Goal: Task Accomplishment & Management: Use online tool/utility

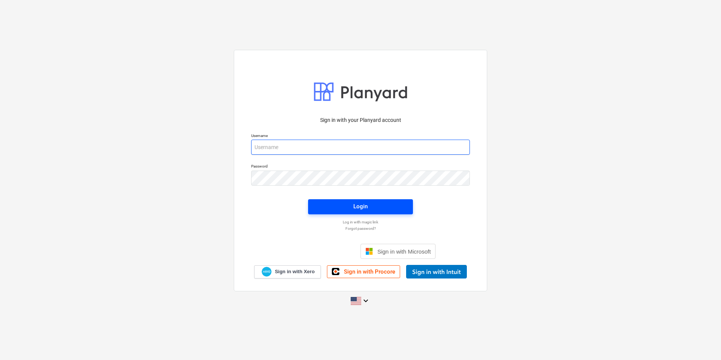
type input "[PERSON_NAME][EMAIL_ADDRESS][DOMAIN_NAME]"
click at [389, 202] on span "Login" at bounding box center [360, 206] width 87 height 10
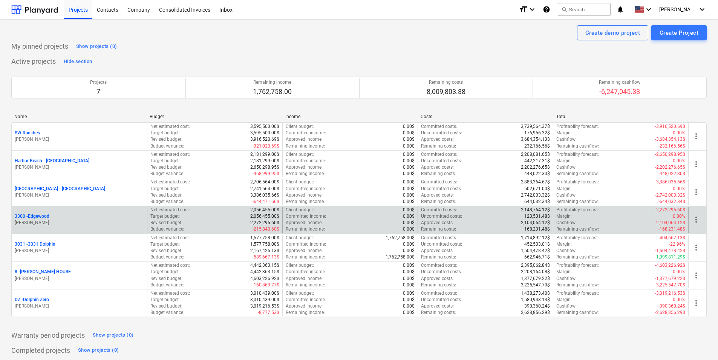
click at [35, 212] on div "3300 - Edgewood [PERSON_NAME]" at bounding box center [79, 220] width 135 height 26
click at [41, 215] on p "3300 - [GEOGRAPHIC_DATA]" at bounding box center [32, 216] width 35 height 6
click at [40, 215] on p "3300 - [GEOGRAPHIC_DATA]" at bounding box center [32, 216] width 35 height 6
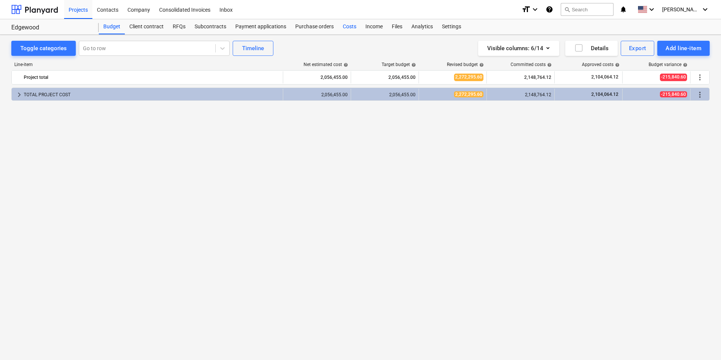
click at [348, 26] on div "Costs" at bounding box center [349, 26] width 23 height 15
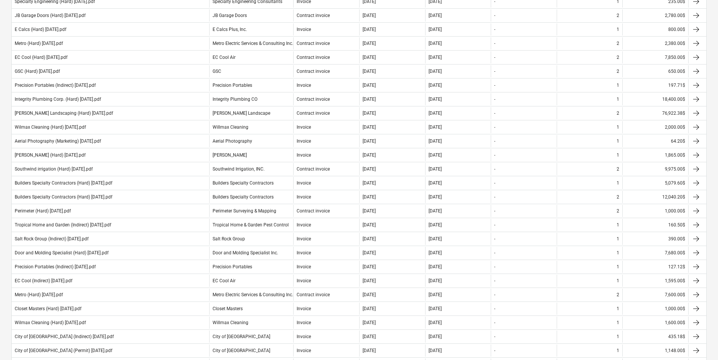
scroll to position [264, 0]
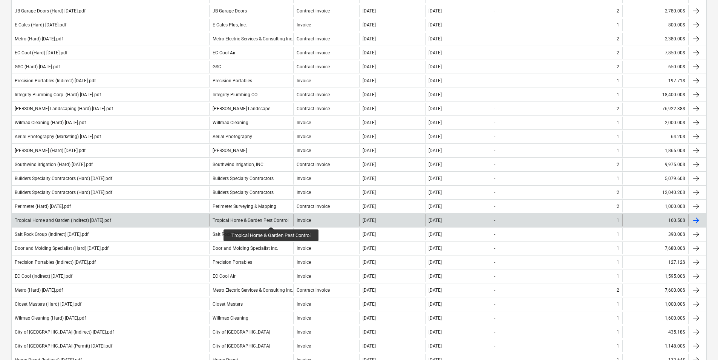
click at [272, 220] on div "Tropical Home & Garden Pest Control" at bounding box center [251, 220] width 76 height 5
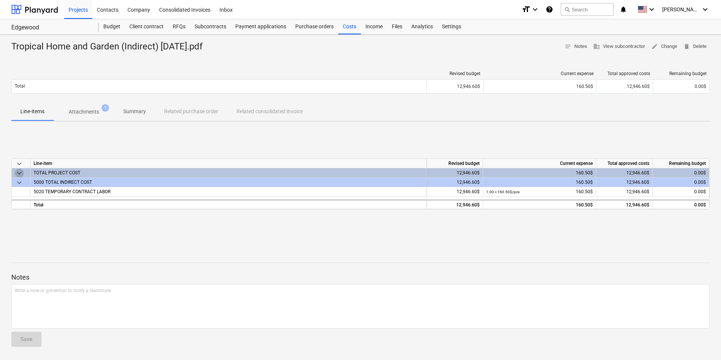
click at [17, 174] on span "keyboard_arrow_down" at bounding box center [19, 173] width 9 height 9
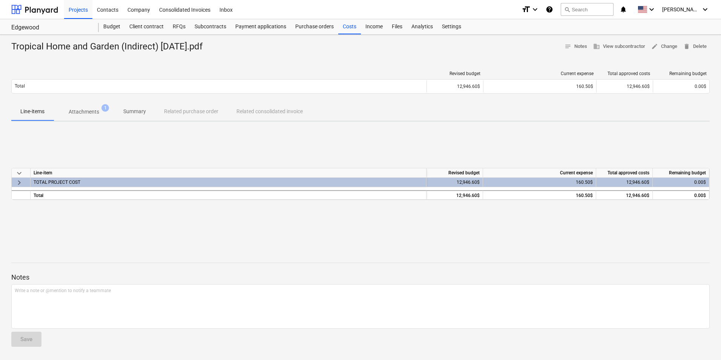
click at [18, 173] on span "keyboard_arrow_down" at bounding box center [19, 173] width 9 height 9
click at [18, 184] on span "keyboard_arrow_right" at bounding box center [19, 182] width 9 height 9
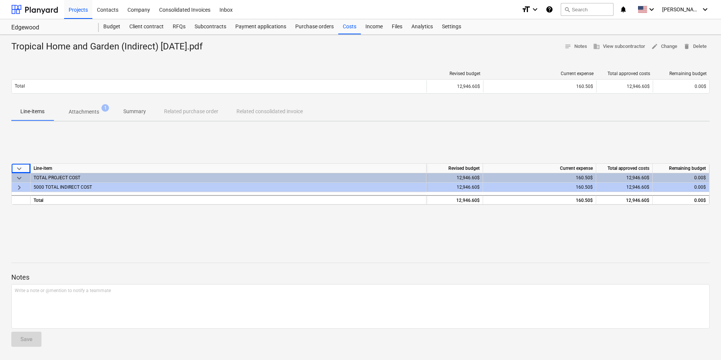
click at [19, 190] on span "keyboard_arrow_right" at bounding box center [19, 187] width 9 height 9
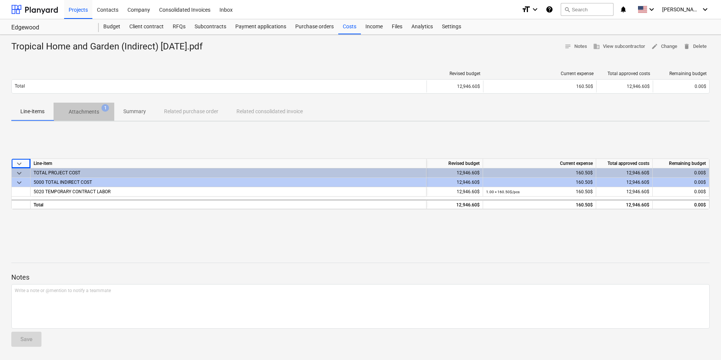
drag, startPoint x: 112, startPoint y: 116, endPoint x: 97, endPoint y: 115, distance: 14.4
click at [111, 116] on span "Attachments 1" at bounding box center [84, 112] width 61 height 14
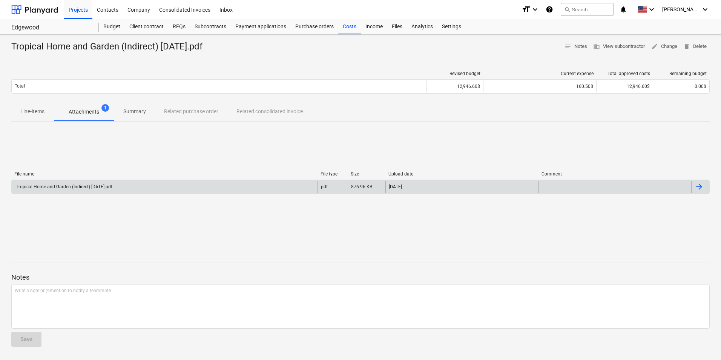
click at [237, 190] on div "Tropical Home and Garden (Indirect) [DATE].pdf" at bounding box center [165, 187] width 306 height 12
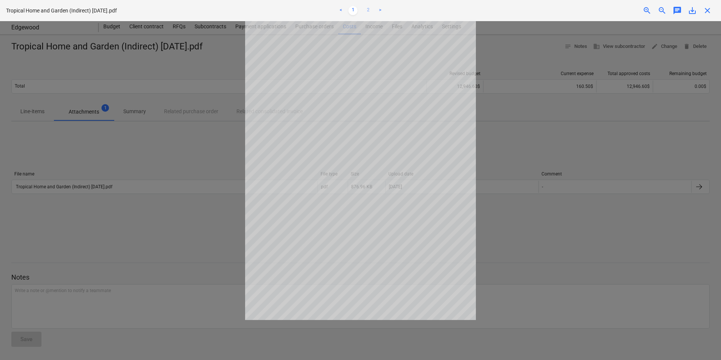
click at [371, 9] on link "2" at bounding box center [368, 10] width 9 height 9
click at [355, 11] on link "1" at bounding box center [352, 10] width 9 height 9
click at [338, 11] on link "<" at bounding box center [340, 10] width 9 height 9
click at [341, 10] on link "<" at bounding box center [340, 10] width 9 height 9
click at [158, 157] on div at bounding box center [360, 190] width 721 height 339
